Goal: Task Accomplishment & Management: Use online tool/utility

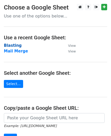
click at [14, 45] on strong "Blasting" at bounding box center [13, 45] width 18 height 5
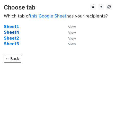
click at [12, 33] on strong "Sheet4" at bounding box center [11, 32] width 15 height 5
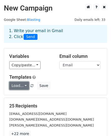
click at [21, 87] on link "Load..." at bounding box center [19, 86] width 20 height 8
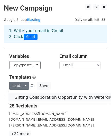
click at [102, 97] on link "Gifting Collaboration Opportunity with Waterdrop" at bounding box center [65, 97] width 114 height 8
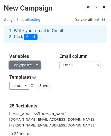
click at [23, 63] on link "Copy/paste..." at bounding box center [24, 65] width 31 height 8
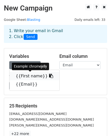
click at [26, 77] on link "{{First name}}" at bounding box center [35, 76] width 50 height 8
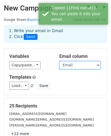
click at [76, 64] on select "First name Email" at bounding box center [79, 65] width 41 height 8
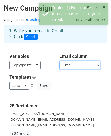
click at [59, 61] on select "First name Email" at bounding box center [79, 65] width 41 height 8
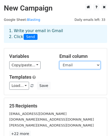
scroll to position [84, 0]
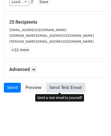
click at [55, 88] on link "Send Test Email" at bounding box center [65, 88] width 39 height 10
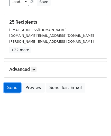
click at [13, 88] on link "Send" at bounding box center [12, 88] width 17 height 10
